Goal: Information Seeking & Learning: Check status

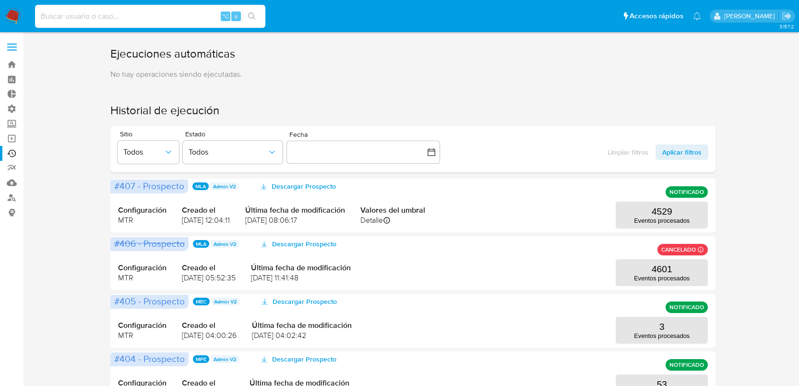
click at [119, 15] on input at bounding box center [150, 16] width 230 height 12
paste input "155876469"
type input "155876469"
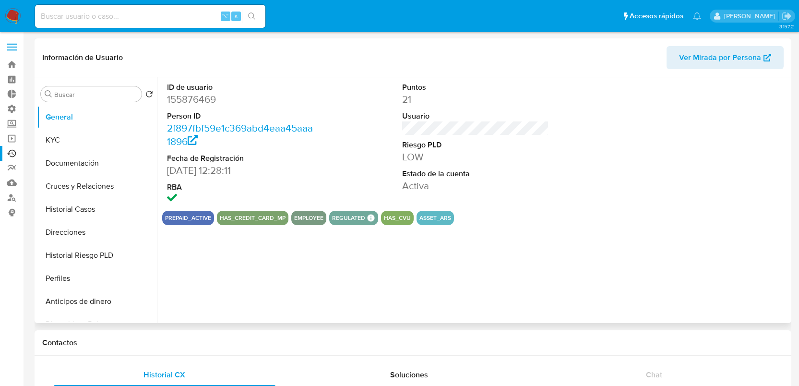
select select "10"
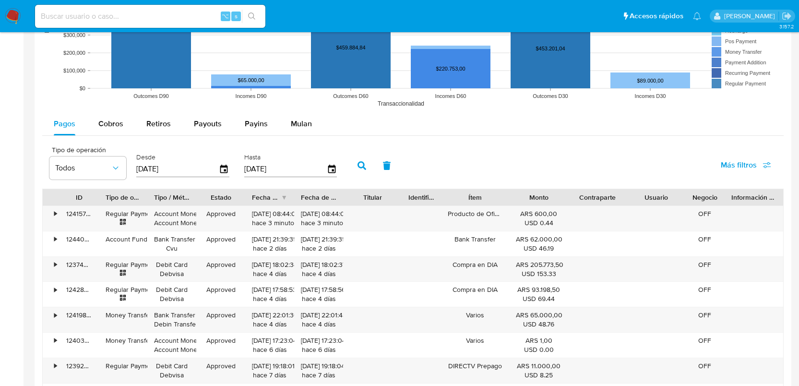
scroll to position [829, 0]
click at [96, 128] on button "Cobros" at bounding box center [111, 123] width 48 height 23
select select "10"
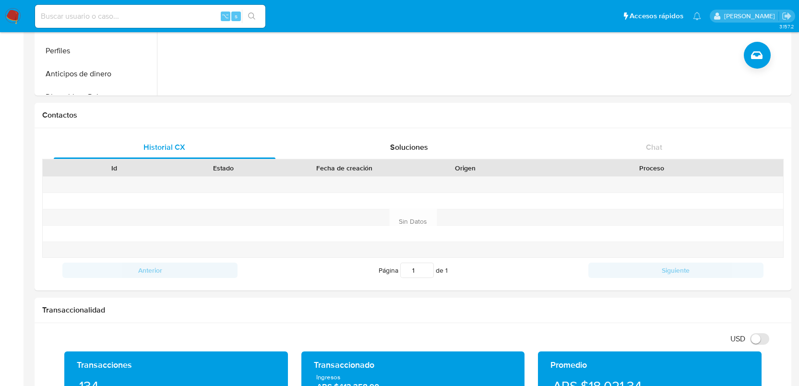
scroll to position [0, 0]
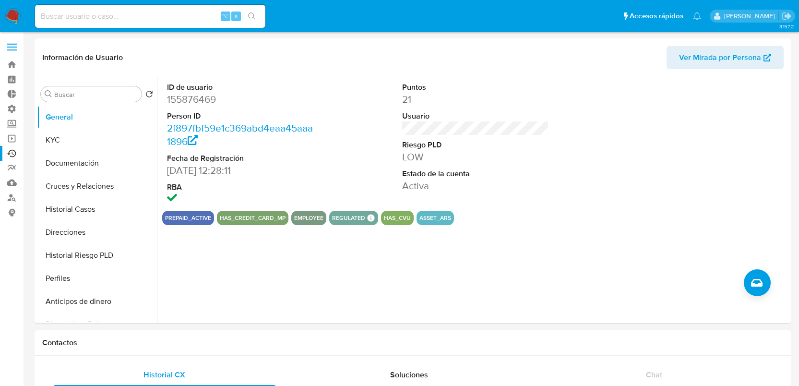
click at [15, 153] on link "Ejecuciones automáticas" at bounding box center [57, 153] width 114 height 15
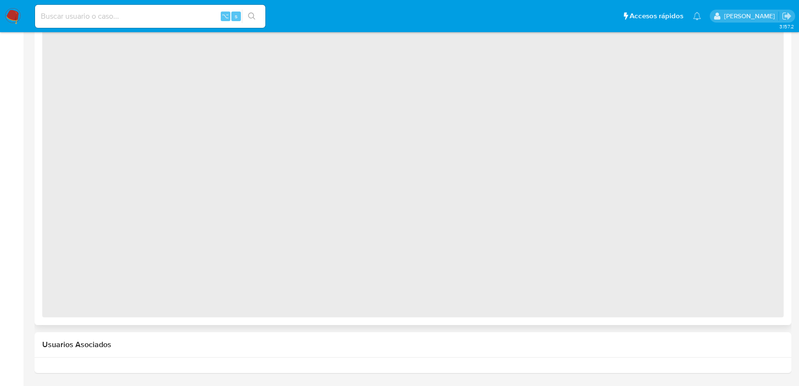
select select "10"
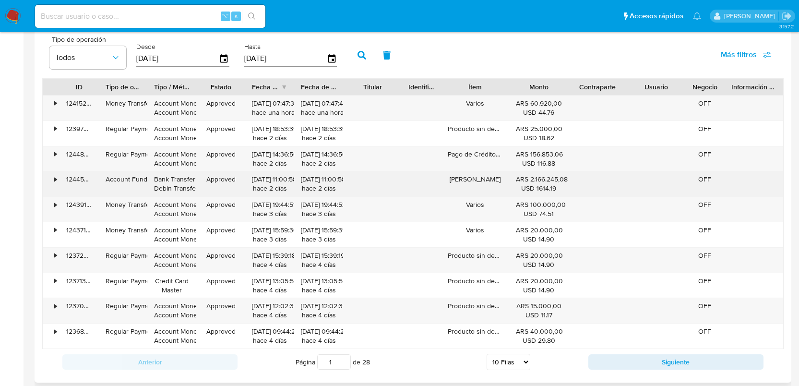
scroll to position [985, 0]
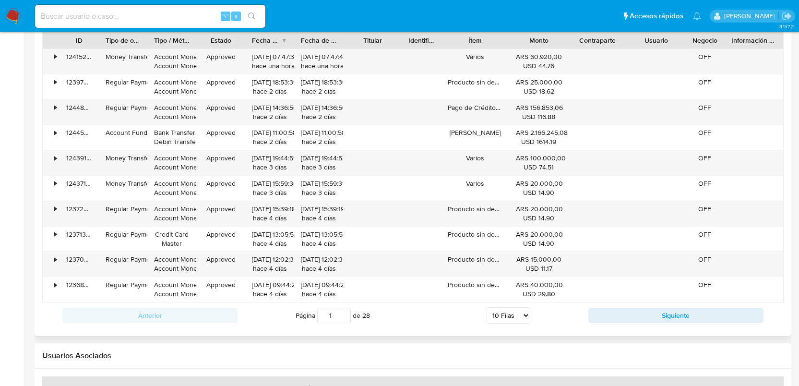
click at [630, 305] on div "Anterior Página 1 de 28 5 Filas 10 Filas 20 Filas 25 Filas 50 Filas 100 Filas S…" at bounding box center [413, 315] width 742 height 26
click at [634, 313] on button "Siguiente" at bounding box center [676, 315] width 175 height 15
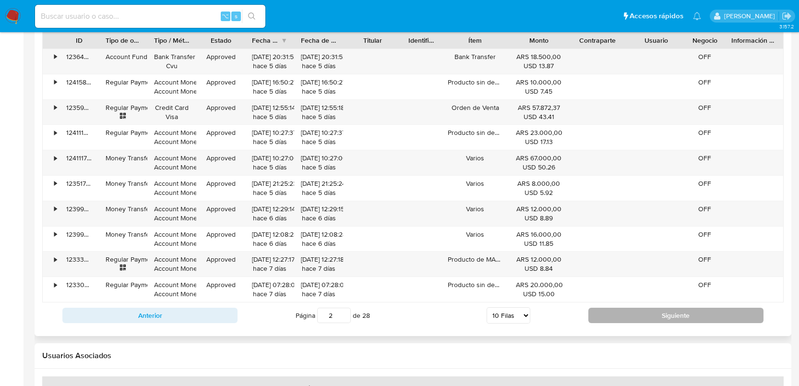
click at [635, 312] on button "Siguiente" at bounding box center [676, 315] width 175 height 15
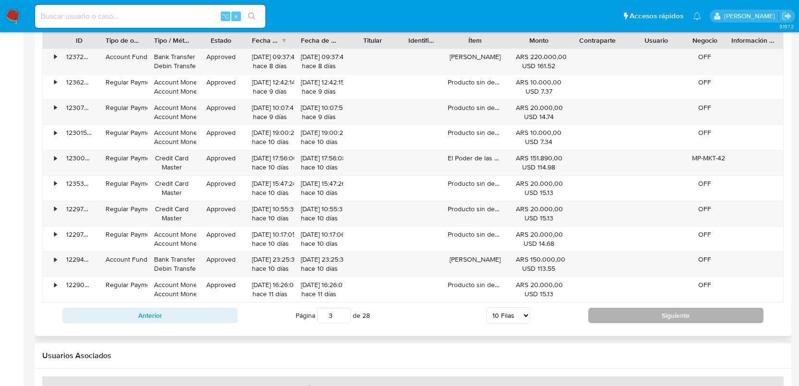
click at [633, 313] on button "Siguiente" at bounding box center [676, 315] width 175 height 15
click at [640, 312] on button "Siguiente" at bounding box center [676, 315] width 175 height 15
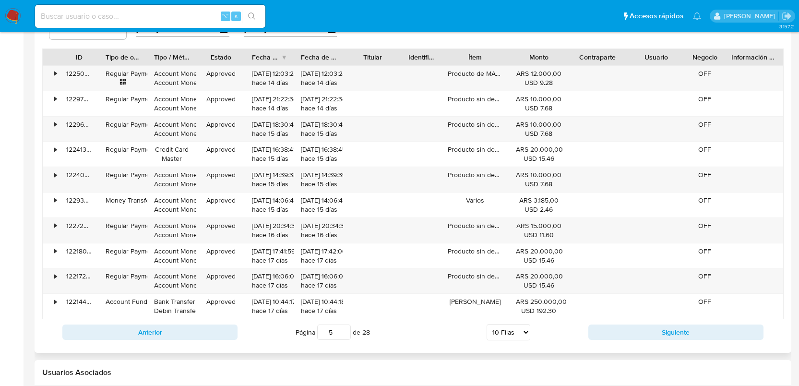
scroll to position [966, 0]
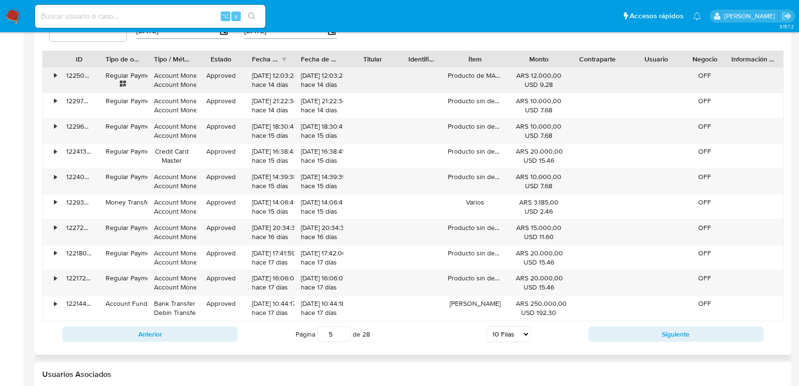
click at [52, 76] on div "•" at bounding box center [51, 80] width 17 height 25
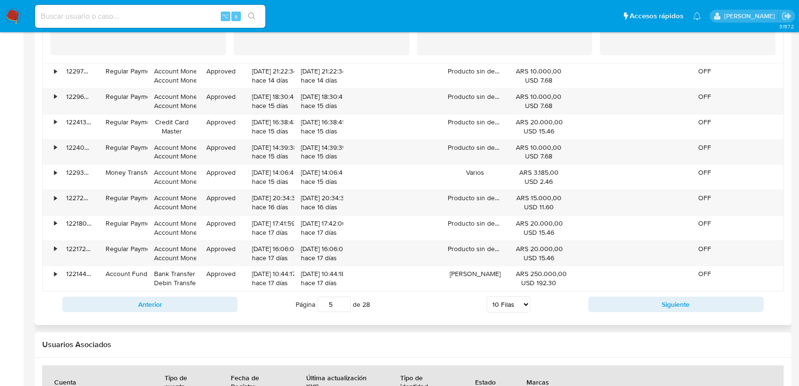
scroll to position [1245, 0]
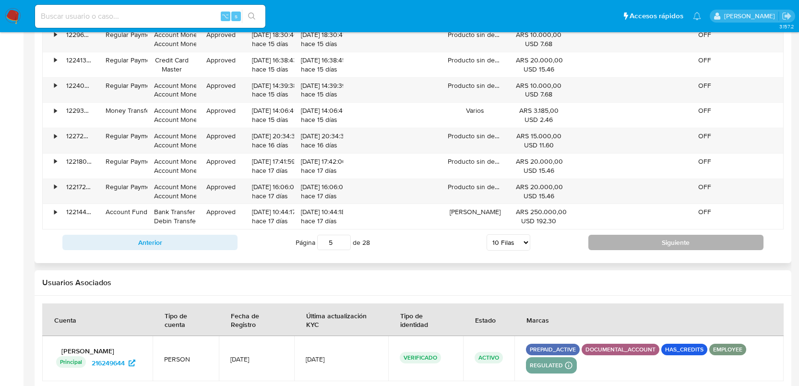
click at [673, 247] on button "Siguiente" at bounding box center [676, 242] width 175 height 15
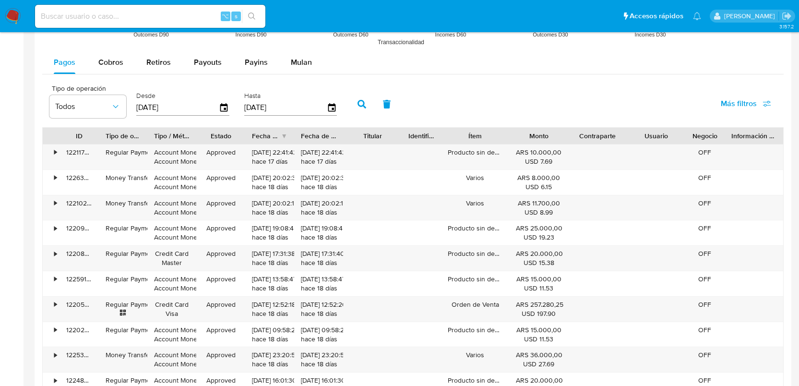
scroll to position [929, 0]
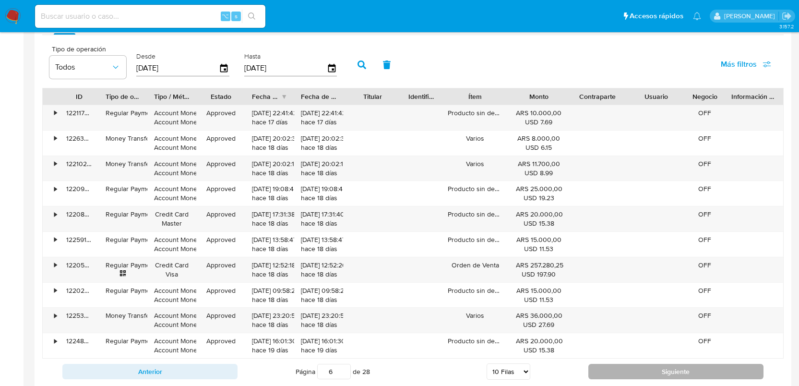
click at [615, 375] on button "Siguiente" at bounding box center [676, 371] width 175 height 15
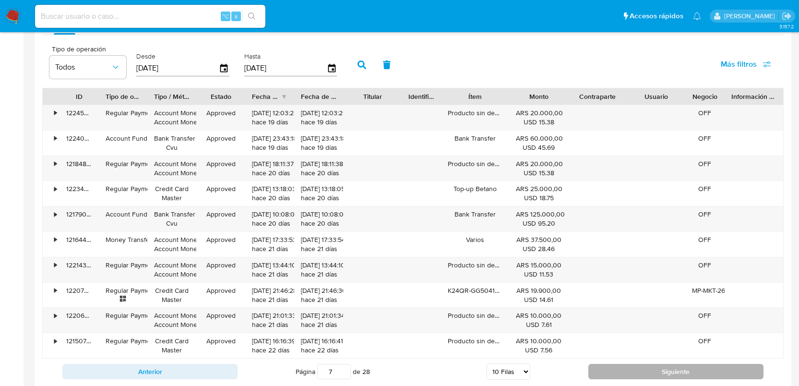
click at [619, 375] on button "Siguiente" at bounding box center [676, 371] width 175 height 15
click at [627, 369] on button "Siguiente" at bounding box center [676, 371] width 175 height 15
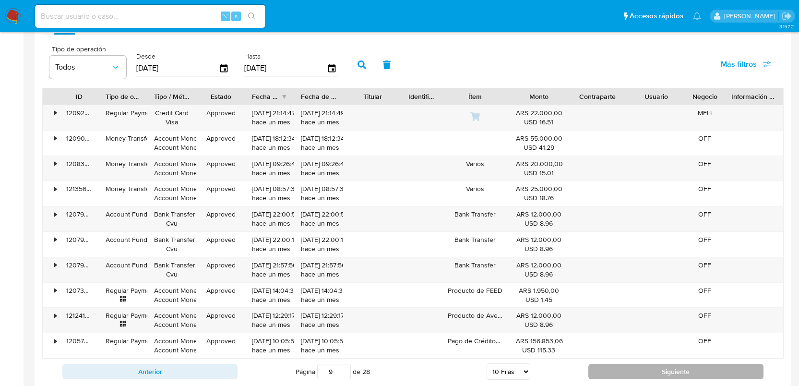
click at [651, 368] on button "Siguiente" at bounding box center [676, 371] width 175 height 15
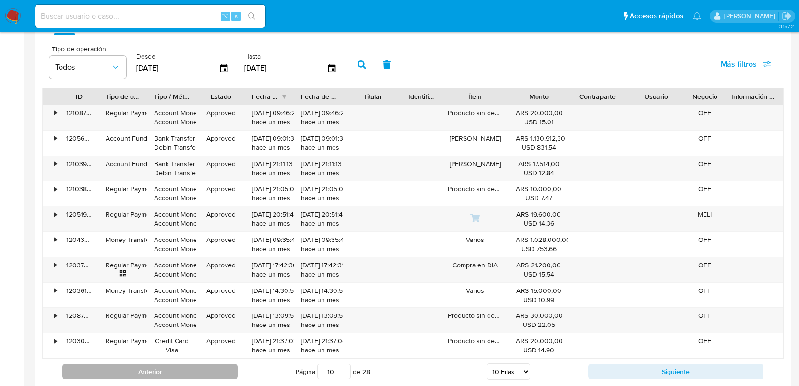
click at [223, 367] on button "Anterior" at bounding box center [149, 371] width 175 height 15
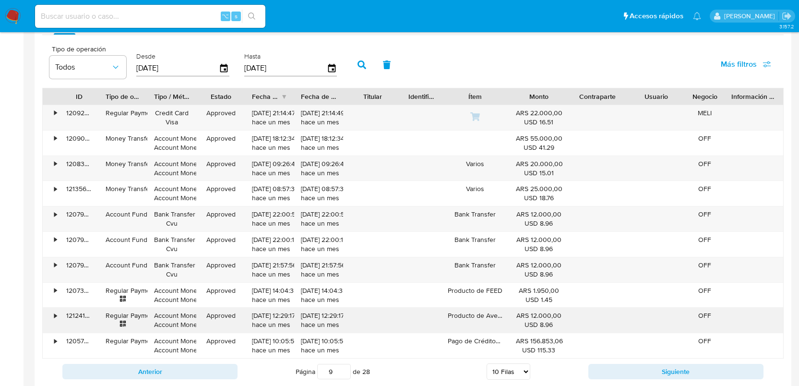
click at [54, 317] on div "•" at bounding box center [55, 315] width 2 height 9
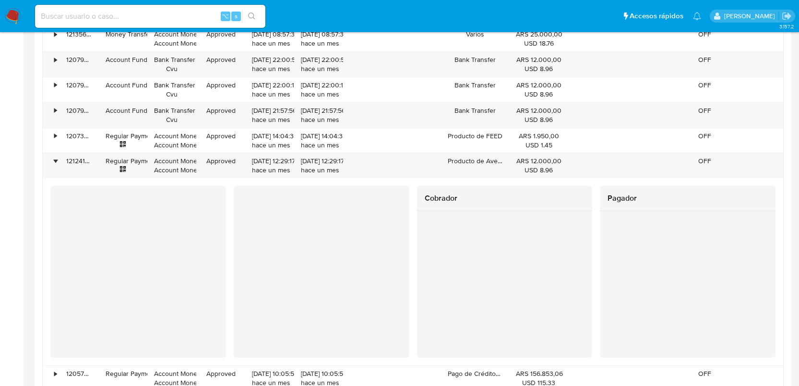
scroll to position [1082, 0]
click at [239, 293] on div at bounding box center [322, 269] width 176 height 162
click at [240, 290] on div at bounding box center [322, 269] width 176 height 162
click at [242, 293] on div at bounding box center [322, 269] width 176 height 162
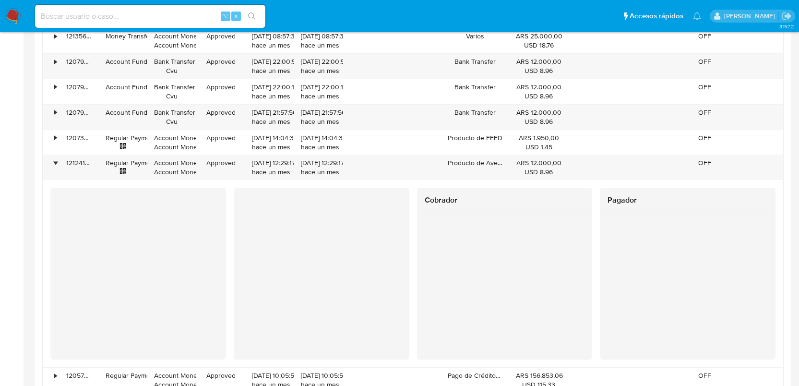
click at [286, 314] on div at bounding box center [322, 269] width 176 height 162
click at [61, 163] on div "121241609592" at bounding box center [79, 167] width 39 height 25
click at [60, 163] on div "121241609592" at bounding box center [79, 167] width 39 height 25
click at [52, 164] on div "•" at bounding box center [51, 167] width 17 height 25
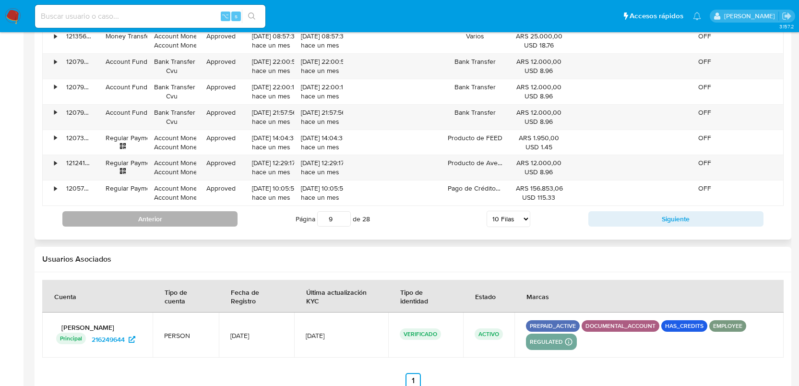
click at [211, 225] on button "Anterior" at bounding box center [149, 218] width 175 height 15
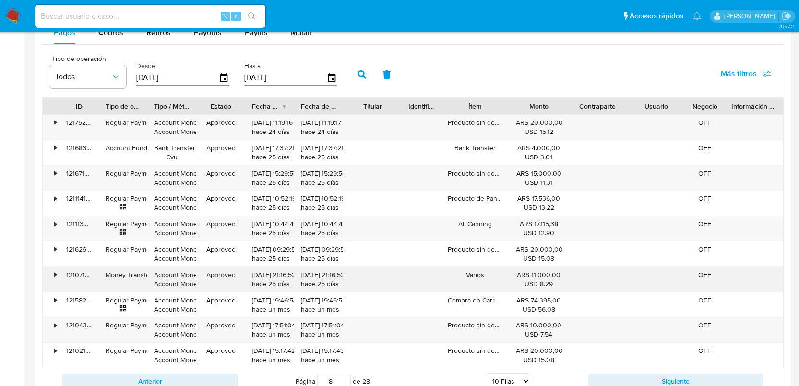
scroll to position [953, 0]
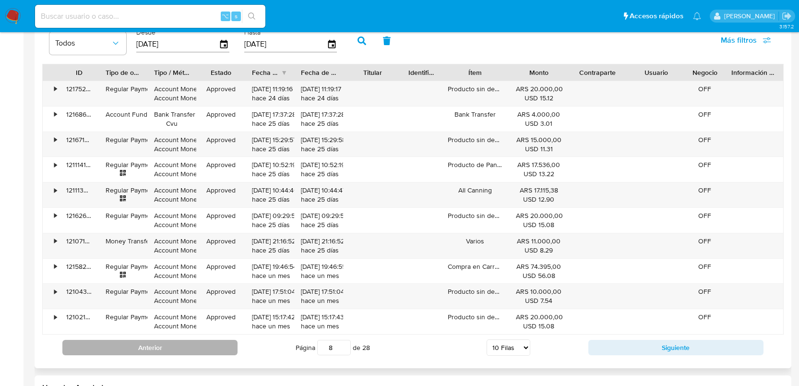
click at [169, 346] on button "Anterior" at bounding box center [149, 347] width 175 height 15
click at [124, 345] on button "Anterior" at bounding box center [149, 347] width 175 height 15
click at [208, 341] on button "Anterior" at bounding box center [149, 347] width 175 height 15
type input "5"
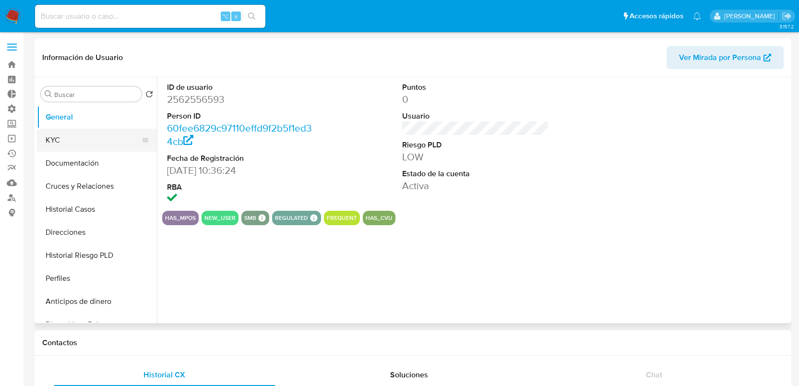
select select "10"
click at [78, 139] on button "KYC" at bounding box center [93, 140] width 112 height 23
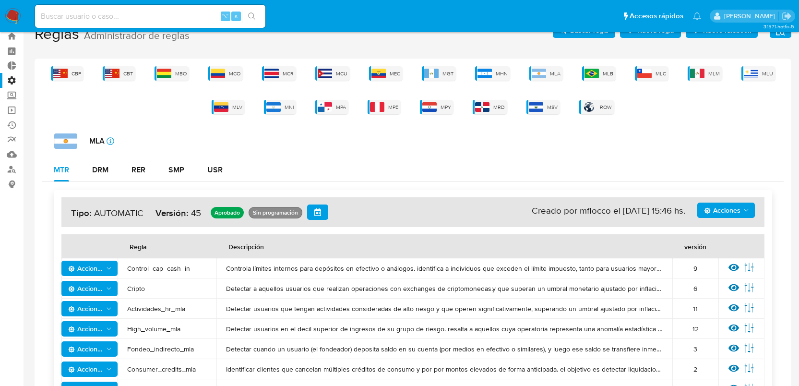
scroll to position [29, 0]
click at [549, 72] on div "MLA" at bounding box center [547, 73] width 34 height 14
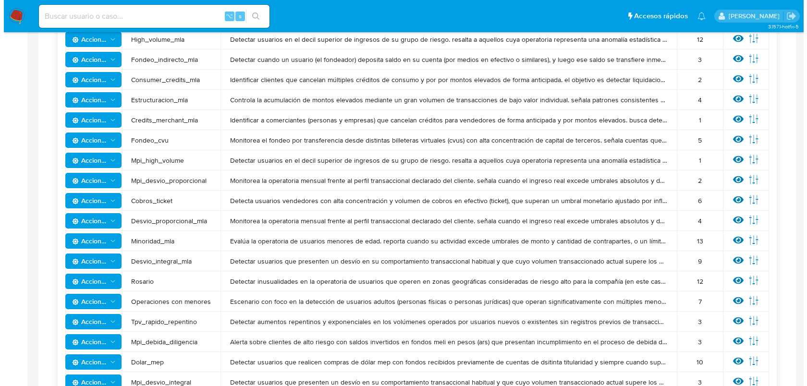
scroll to position [358, 0]
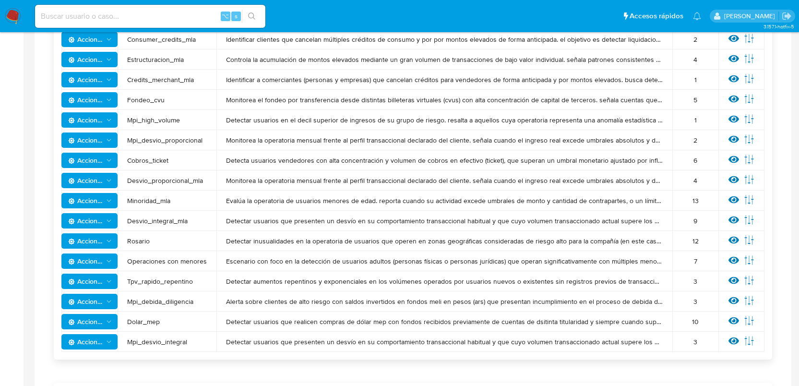
click at [111, 323] on icon "Acciones" at bounding box center [109, 322] width 8 height 8
click at [746, 319] on icon at bounding box center [749, 320] width 11 height 11
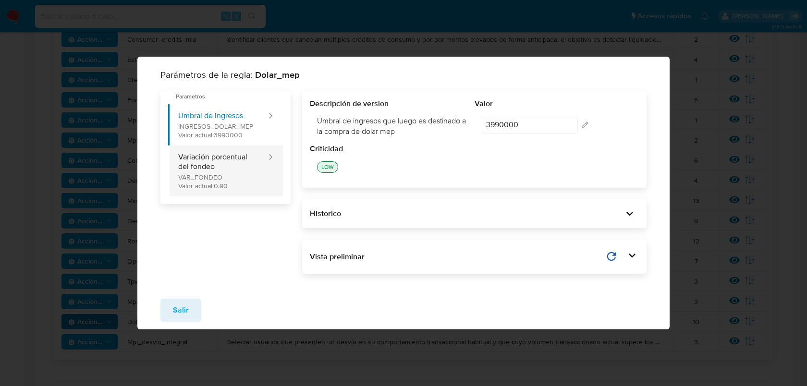
click at [220, 173] on button "Variación porcentual del fondeo VAR_FONDEO Valor actual: 0.90" at bounding box center [217, 170] width 99 height 51
type input "0.90"
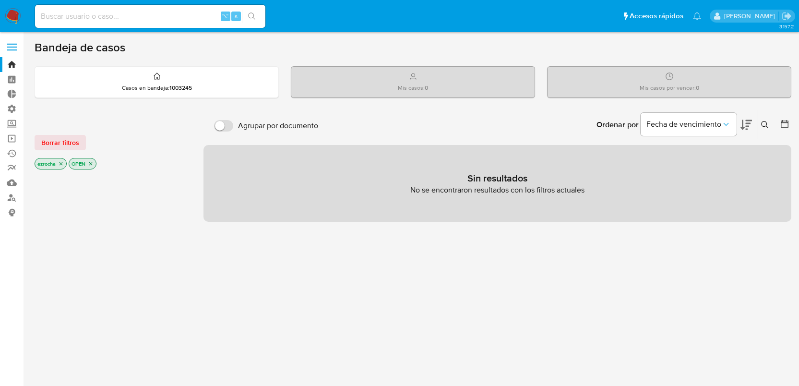
click at [82, 21] on input at bounding box center [150, 16] width 230 height 12
paste input "84913614"
type input "84913614"
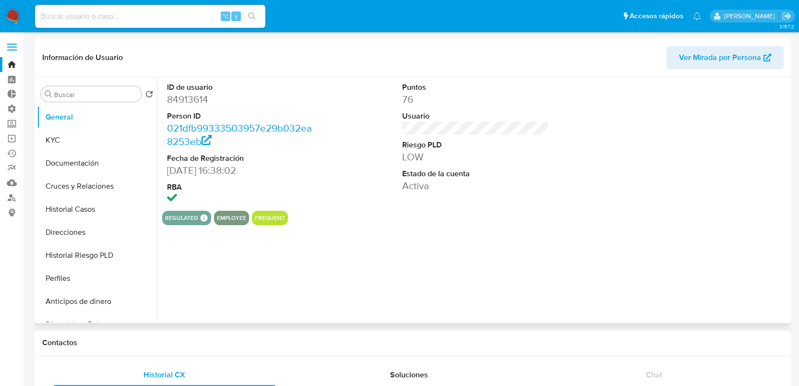
select select "10"
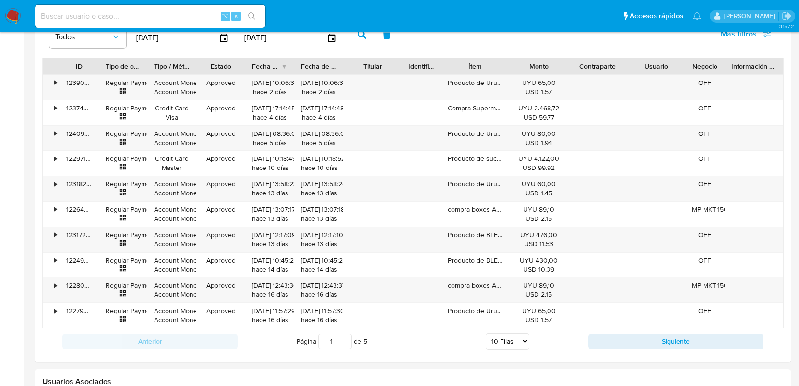
scroll to position [751, 0]
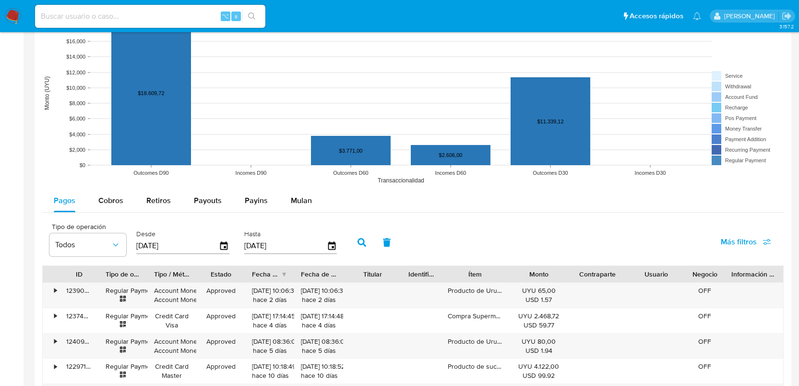
click at [735, 239] on span "Más filtros" at bounding box center [739, 241] width 36 height 23
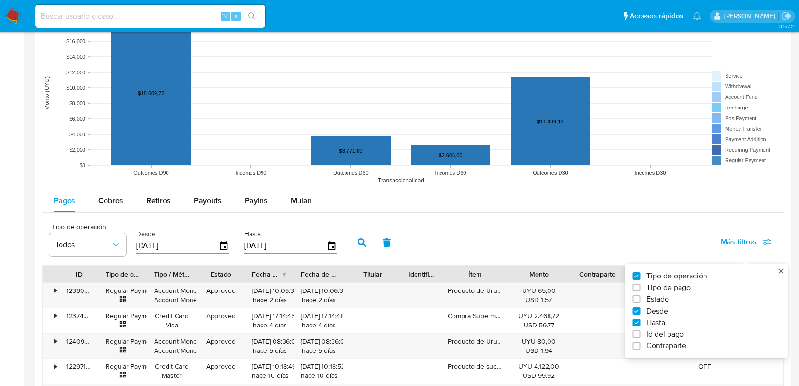
click at [657, 291] on span "Tipo de pago" at bounding box center [669, 288] width 44 height 10
click at [641, 291] on input "Tipo de pago" at bounding box center [637, 288] width 8 height 8
checkbox input "true"
type input "[DATE]"
click at [666, 334] on span "Id del pago" at bounding box center [665, 334] width 37 height 10
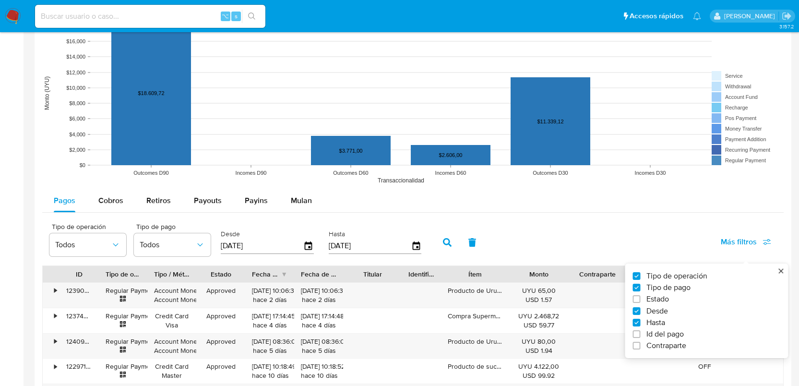
click at [641, 334] on input "Id del pago" at bounding box center [637, 334] width 8 height 8
checkbox input "true"
click at [446, 257] on div at bounding box center [481, 245] width 94 height 23
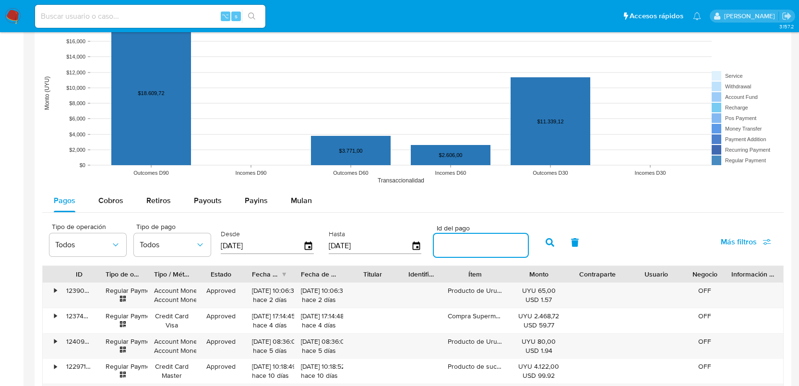
click at [450, 247] on input "number" at bounding box center [481, 245] width 94 height 12
paste input "120494207432"
type input "120494207432"
click at [546, 243] on icon "button" at bounding box center [550, 242] width 9 height 9
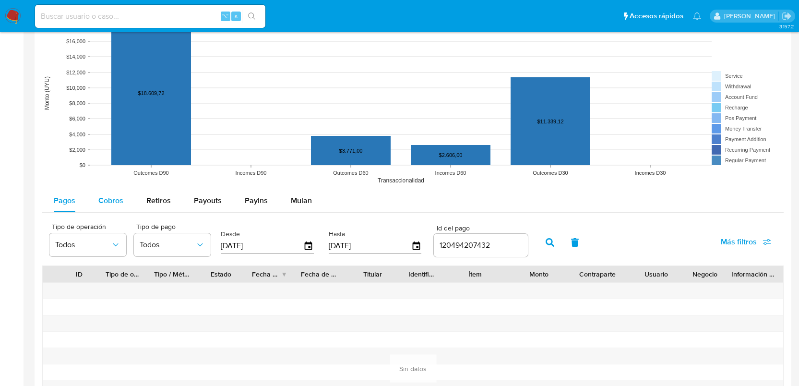
click at [112, 205] on span "Cobros" at bounding box center [110, 200] width 25 height 11
select select "10"
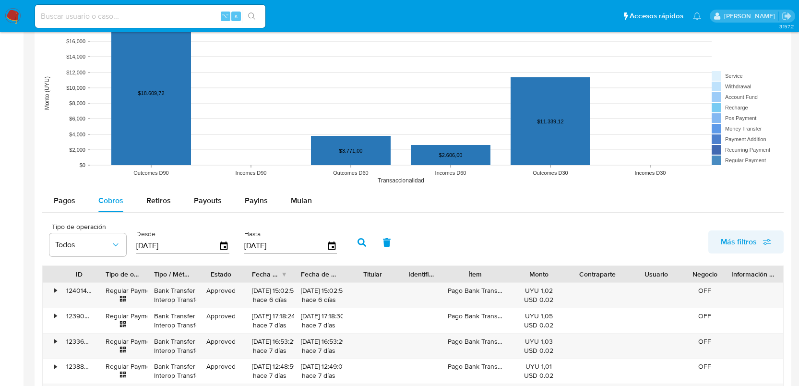
click at [741, 240] on span "Más filtros" at bounding box center [739, 241] width 36 height 23
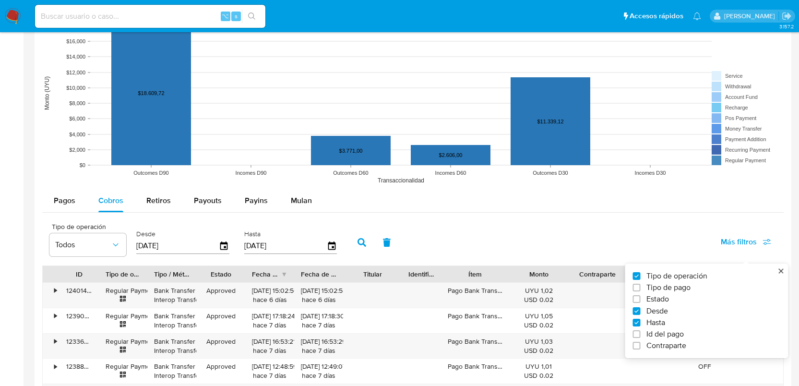
click at [690, 337] on label "Id del pago" at bounding box center [703, 334] width 140 height 10
click at [641, 337] on input "Id del pago" at bounding box center [637, 334] width 8 height 8
checkbox input "true"
drag, startPoint x: 370, startPoint y: 236, endPoint x: 377, endPoint y: 251, distance: 16.5
click at [370, 236] on div at bounding box center [397, 245] width 94 height 23
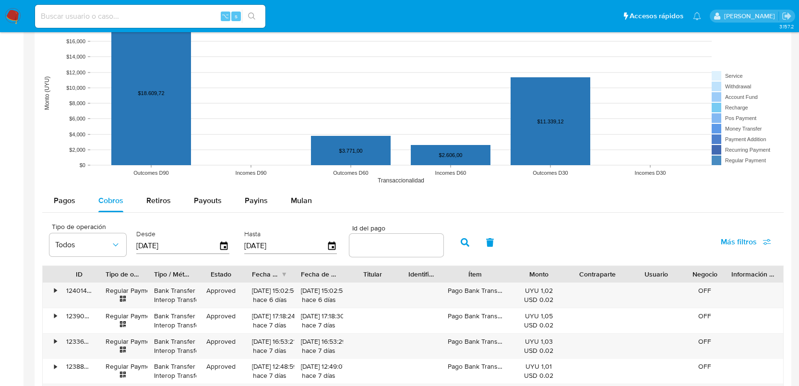
click at [376, 251] on input "number" at bounding box center [397, 245] width 94 height 12
paste input "120494207432"
type input "120494207432"
click at [461, 247] on icon "button" at bounding box center [465, 242] width 9 height 9
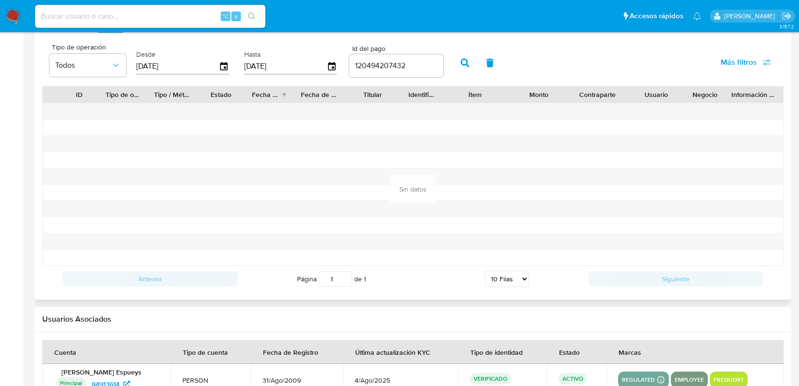
scroll to position [832, 0]
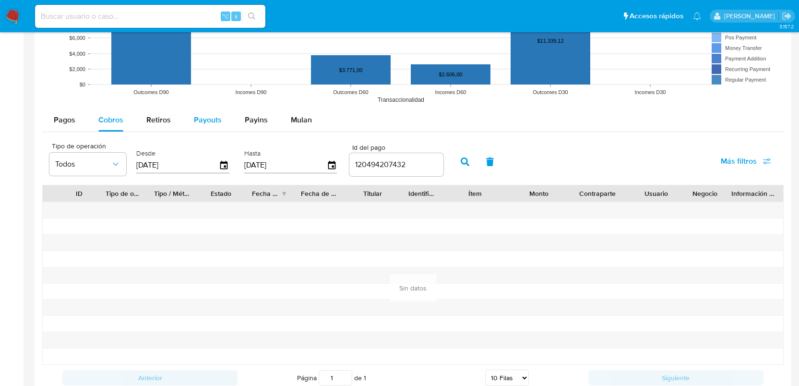
click at [204, 118] on span "Payouts" at bounding box center [208, 119] width 28 height 11
select select "10"
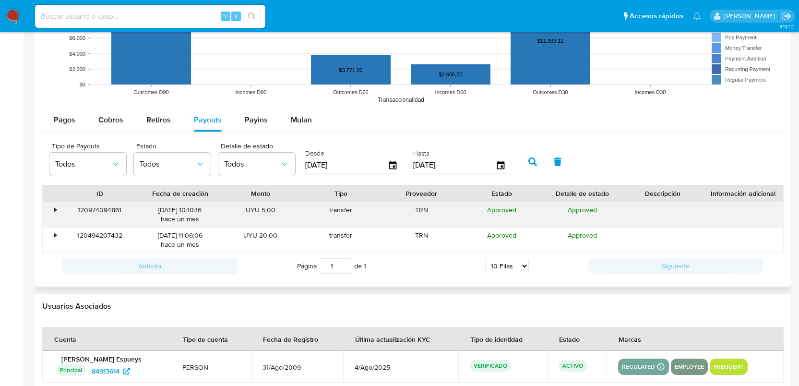
click at [57, 204] on div "•" at bounding box center [51, 214] width 17 height 25
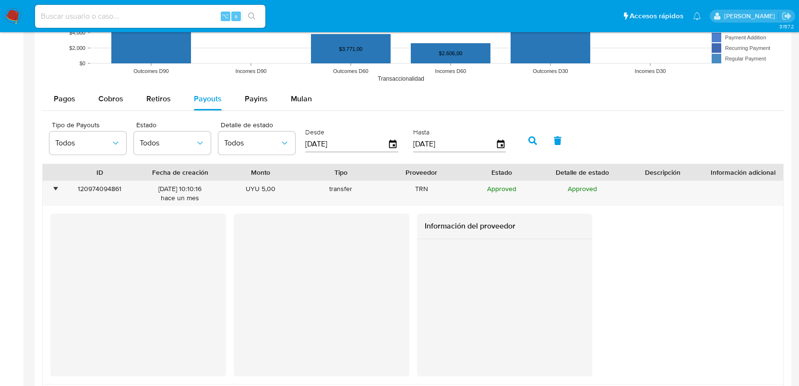
scroll to position [854, 0]
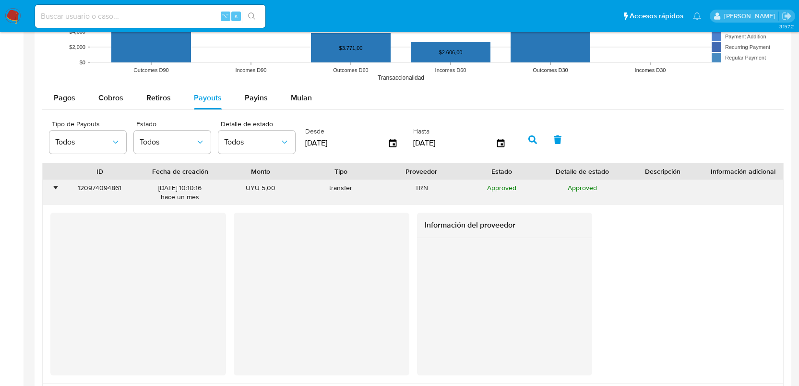
click at [55, 190] on div "•" at bounding box center [55, 187] width 2 height 9
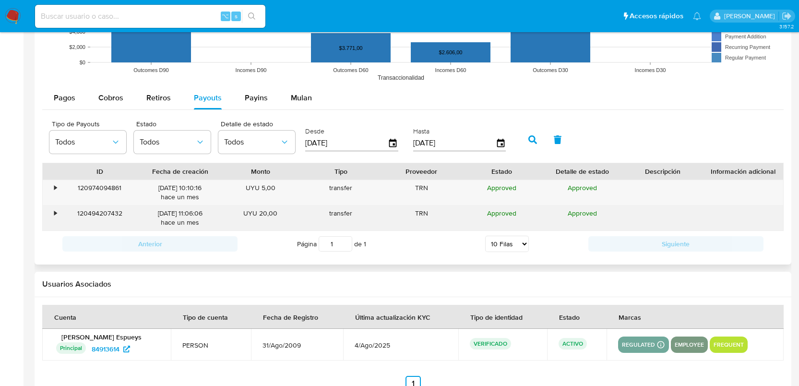
click at [78, 220] on div "120494207432" at bounding box center [100, 217] width 81 height 25
click at [60, 214] on div "120494207432" at bounding box center [100, 217] width 81 height 25
click at [57, 214] on div "•" at bounding box center [51, 217] width 17 height 25
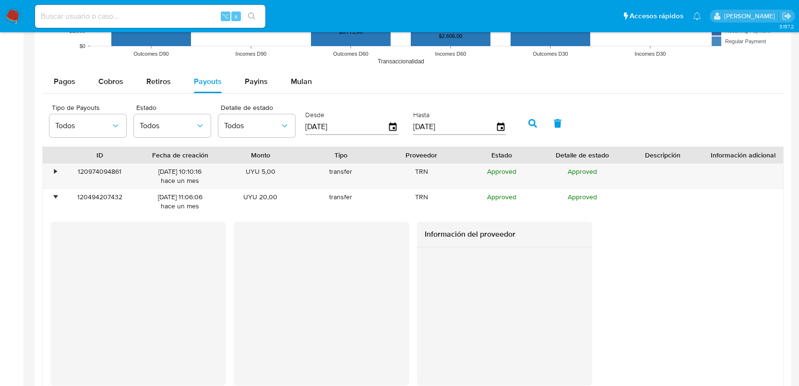
scroll to position [837, 0]
